Goal: Information Seeking & Learning: Learn about a topic

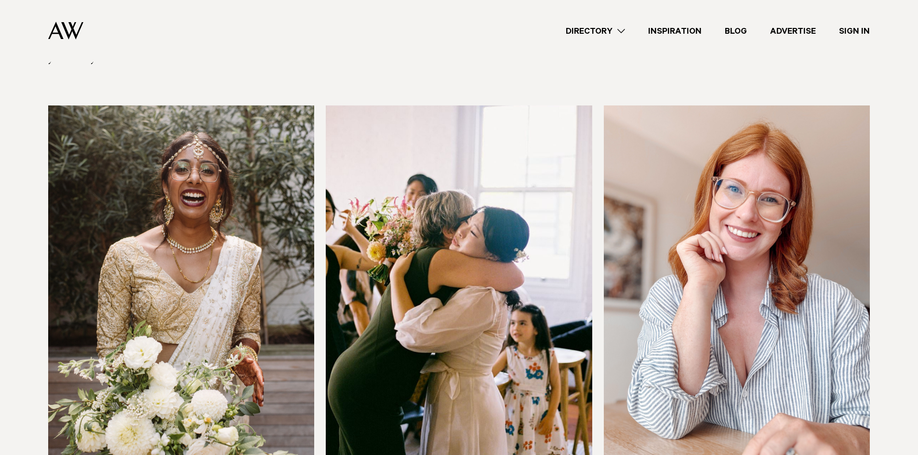
scroll to position [241, 0]
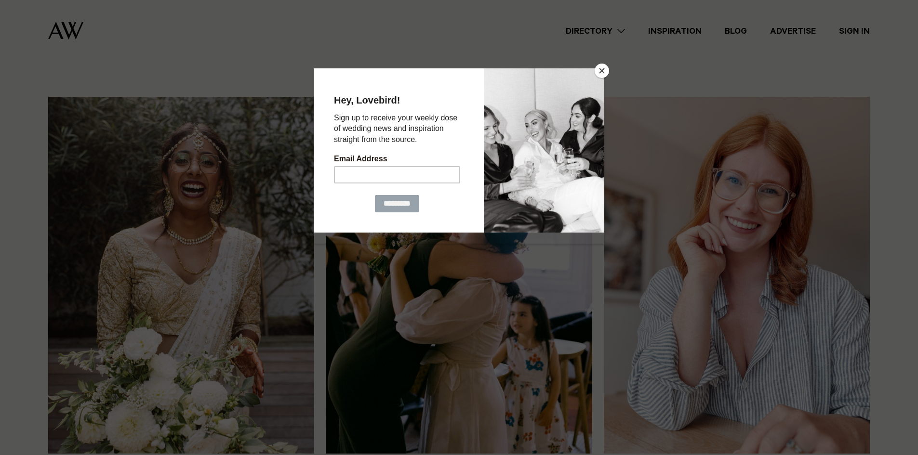
click at [600, 73] on button "Close" at bounding box center [601, 71] width 14 height 14
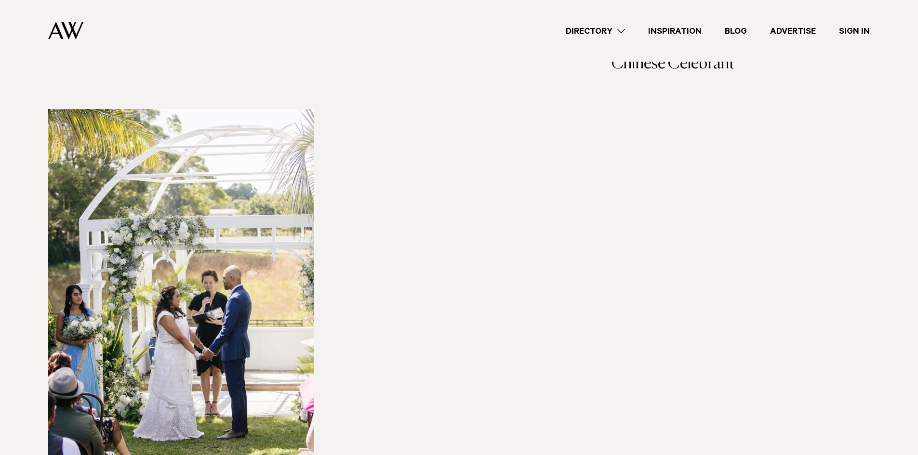
scroll to position [1589, 0]
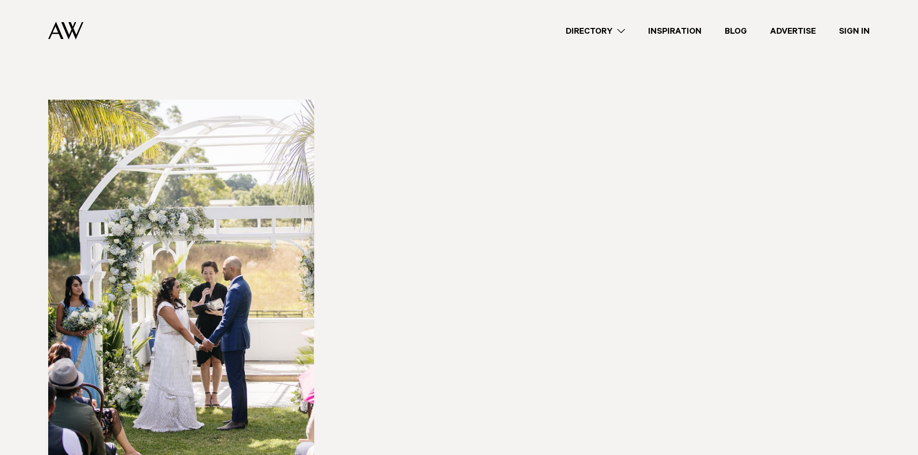
click at [270, 265] on img at bounding box center [181, 278] width 266 height 357
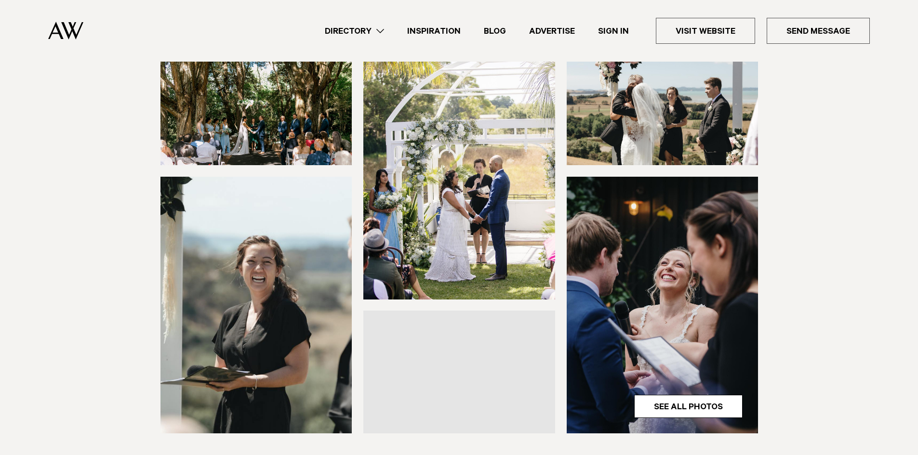
scroll to position [144, 0]
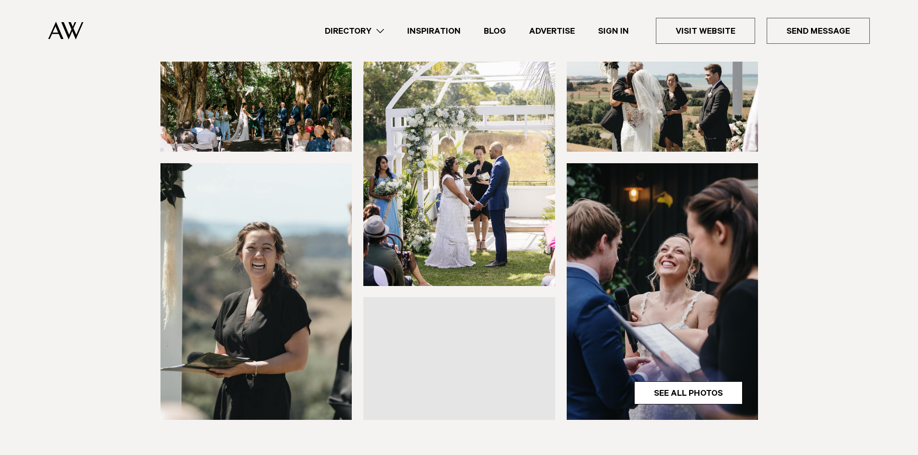
click at [268, 264] on img at bounding box center [256, 291] width 192 height 257
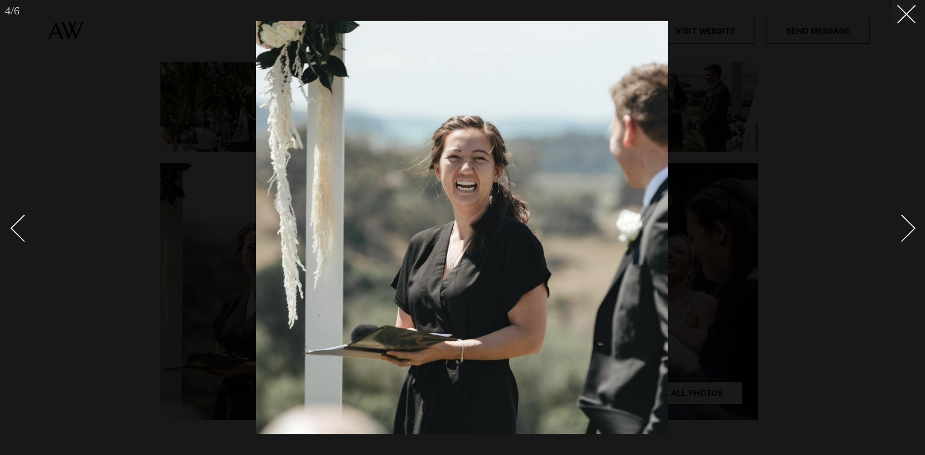
click at [897, 222] on div "Next slide" at bounding box center [901, 227] width 27 height 27
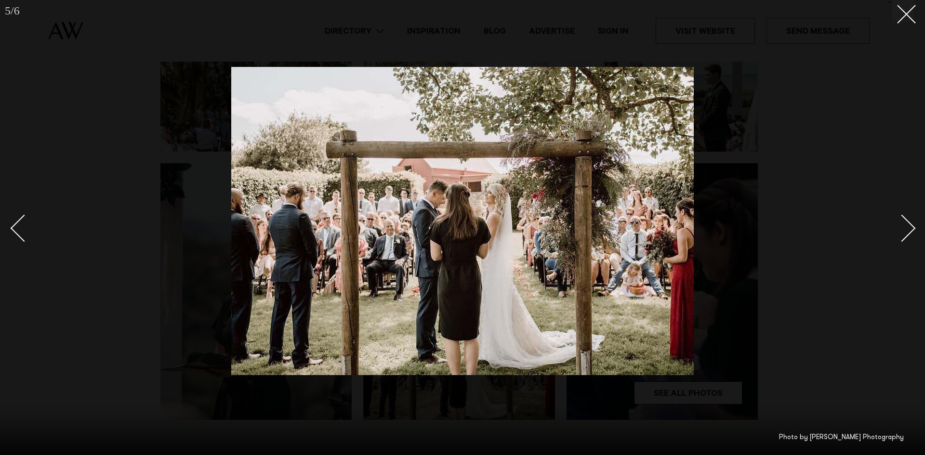
click at [900, 220] on div "Next slide" at bounding box center [901, 227] width 27 height 27
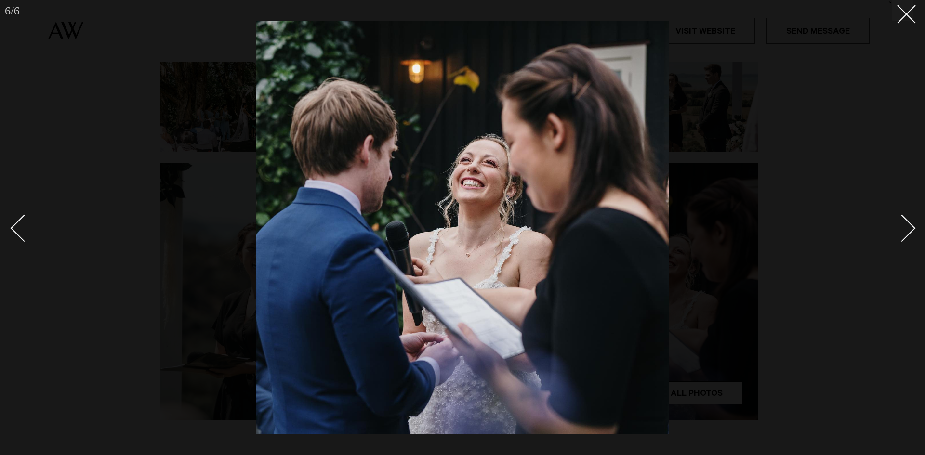
click at [900, 219] on div "Next slide" at bounding box center [901, 227] width 27 height 27
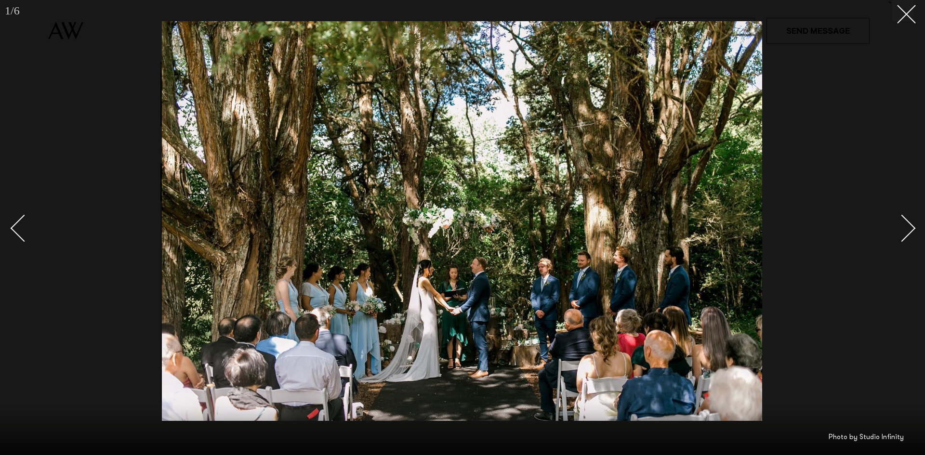
click at [899, 218] on div "Next slide" at bounding box center [901, 227] width 27 height 27
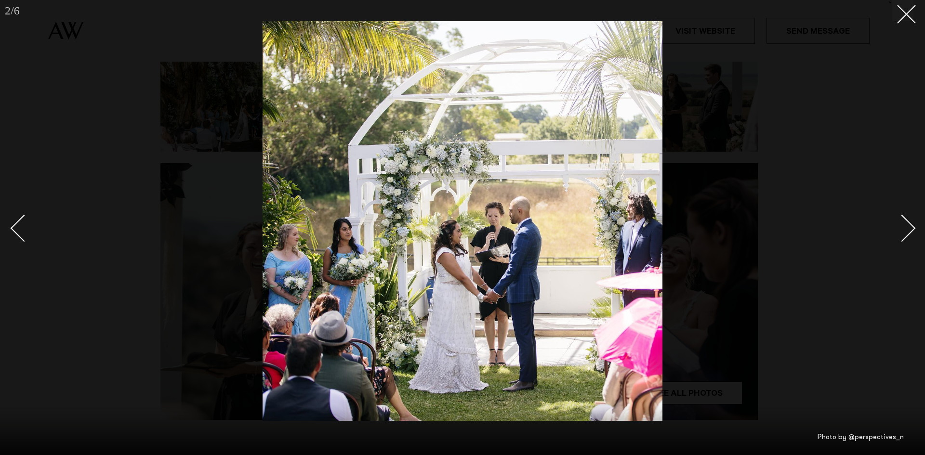
click at [898, 217] on link at bounding box center [896, 228] width 34 height 48
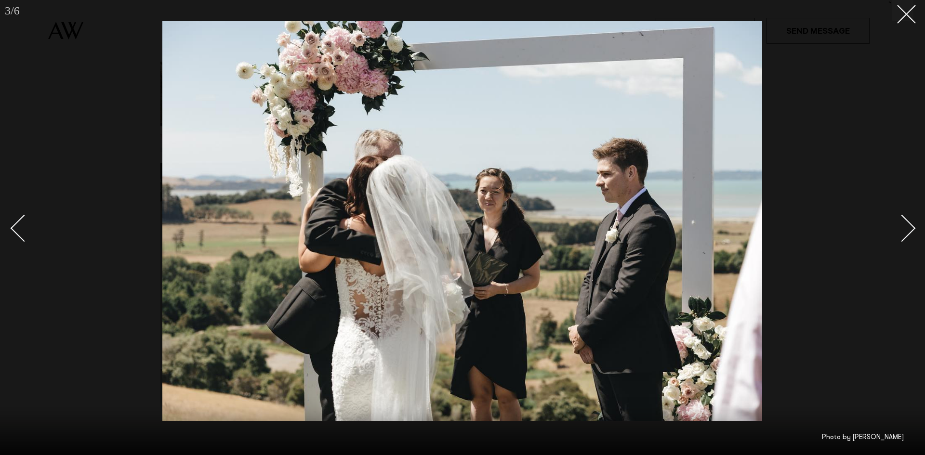
click at [895, 217] on link at bounding box center [896, 228] width 34 height 48
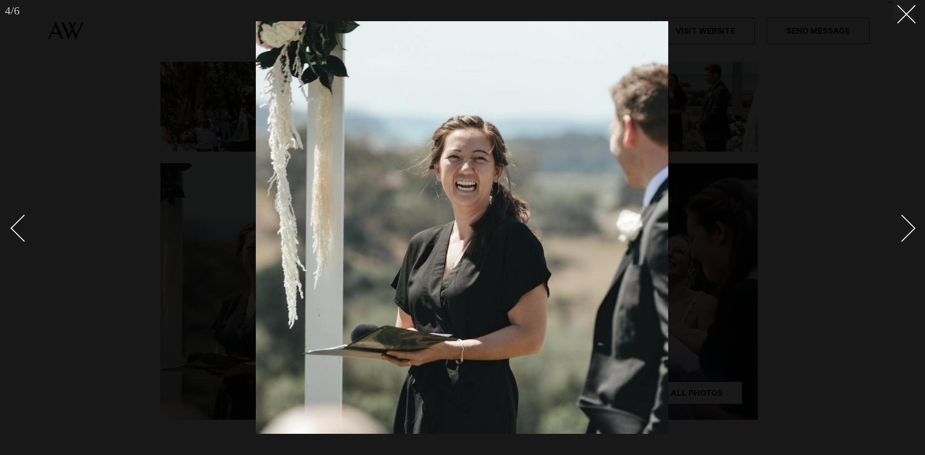
click at [894, 217] on link at bounding box center [896, 228] width 34 height 48
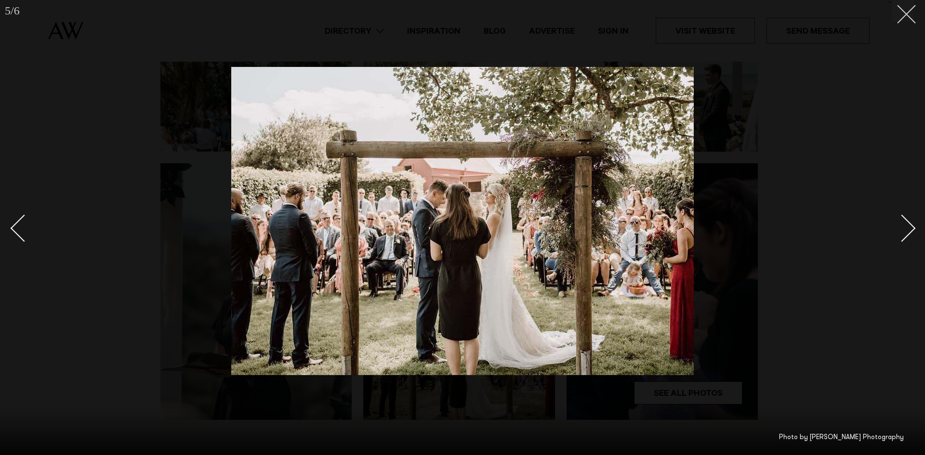
click at [904, 18] on button at bounding box center [902, 10] width 21 height 21
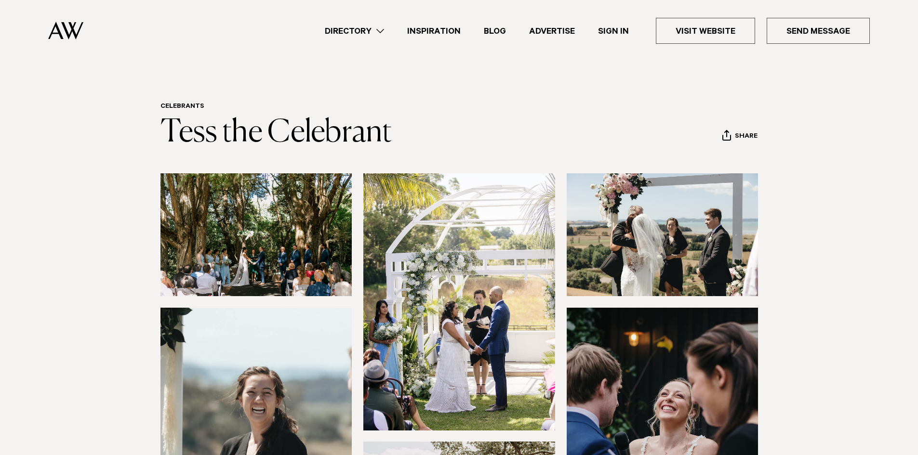
drag, startPoint x: 388, startPoint y: 21, endPoint x: 382, endPoint y: 23, distance: 5.6
click at [387, 21] on ul "Directory Hair & Makeup Flowers Venues Cakes & Sweets" at bounding box center [591, 31] width 556 height 26
click at [378, 24] on ul "Directory Hair & Makeup Flowers Venues Cakes & Sweets" at bounding box center [591, 31] width 556 height 26
click at [366, 29] on link "Directory" at bounding box center [354, 31] width 82 height 13
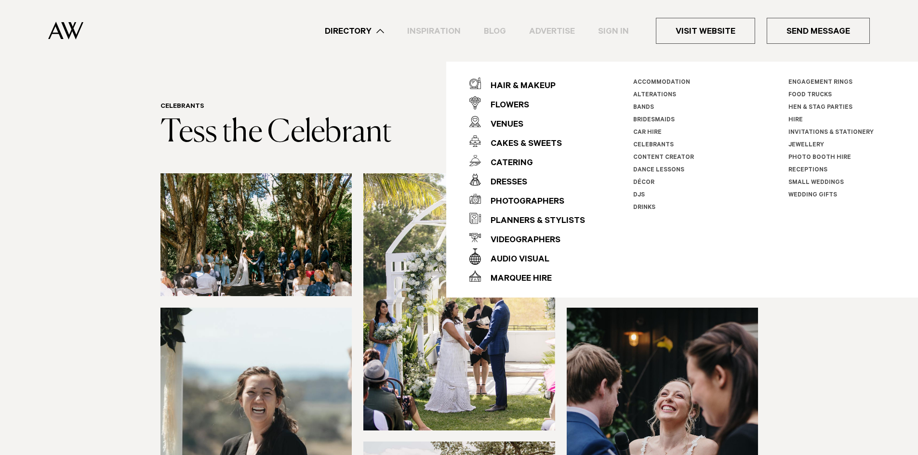
click at [364, 29] on link "Directory" at bounding box center [354, 31] width 82 height 13
